Goal: Find specific page/section: Find specific page/section

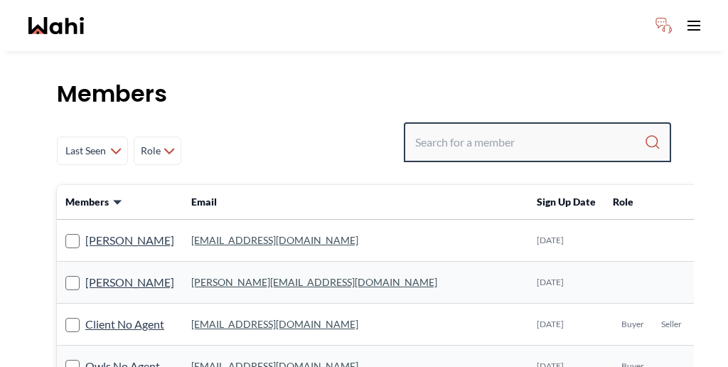
click at [553, 129] on input "Search input" at bounding box center [529, 142] width 229 height 26
paste input "Krysten"
type input "Krysten"
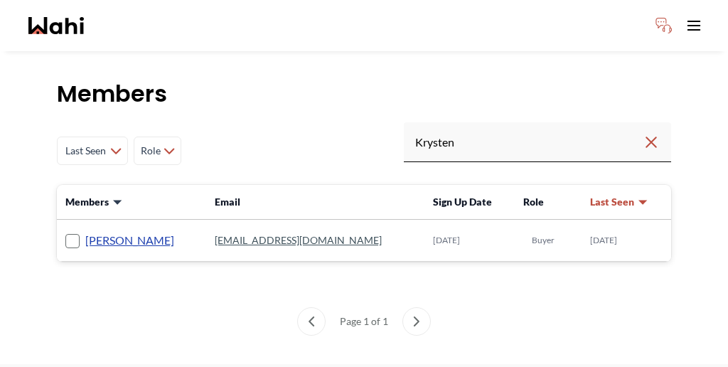
click at [102, 231] on link "Krysten Sousa" at bounding box center [129, 240] width 89 height 18
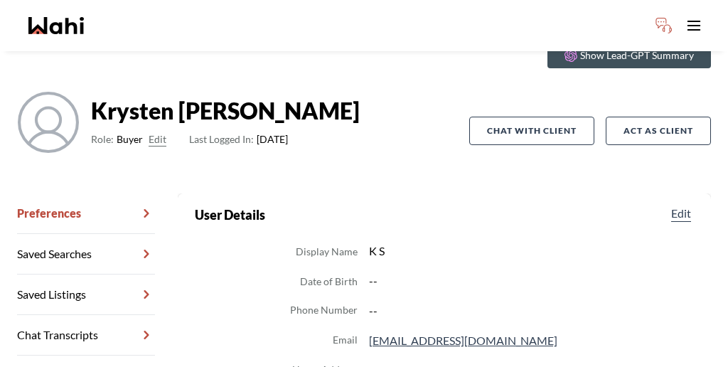
scroll to position [74, 0]
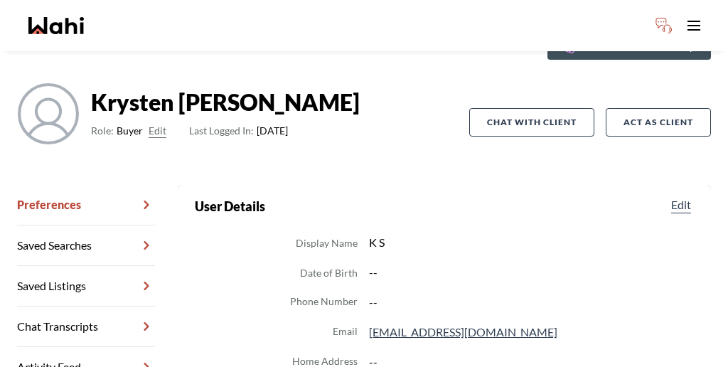
click at [88, 307] on link "Chat Transcripts" at bounding box center [86, 327] width 138 height 41
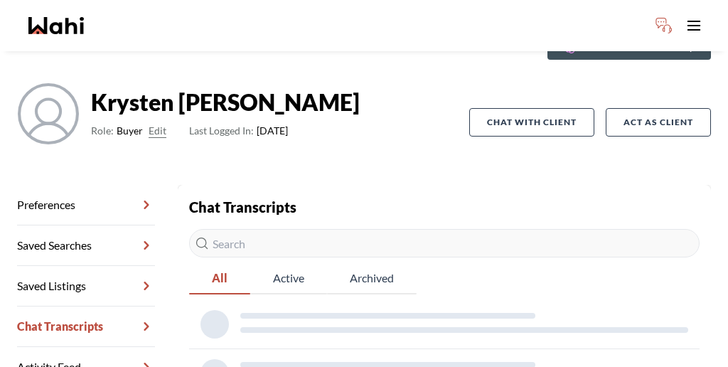
scroll to position [68, 0]
